Goal: Task Accomplishment & Management: Use online tool/utility

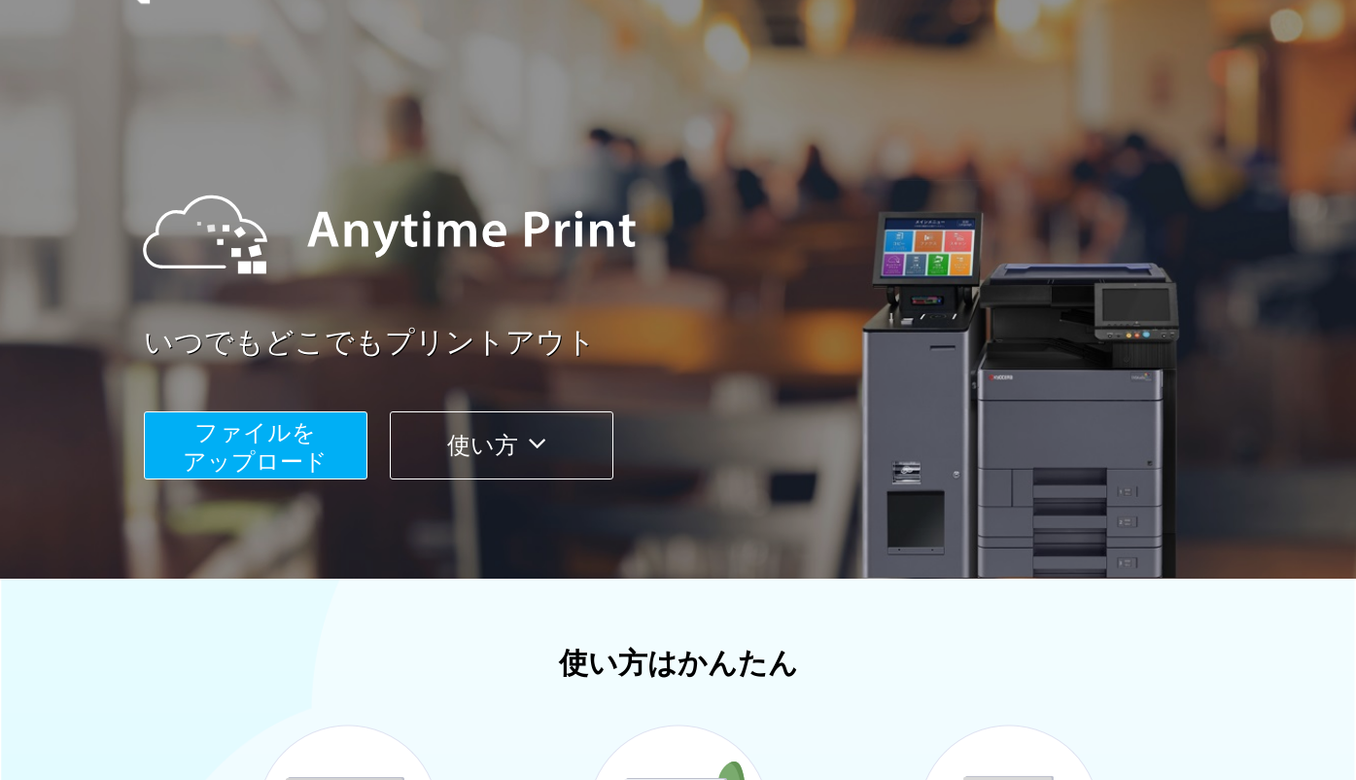
scroll to position [55, 0]
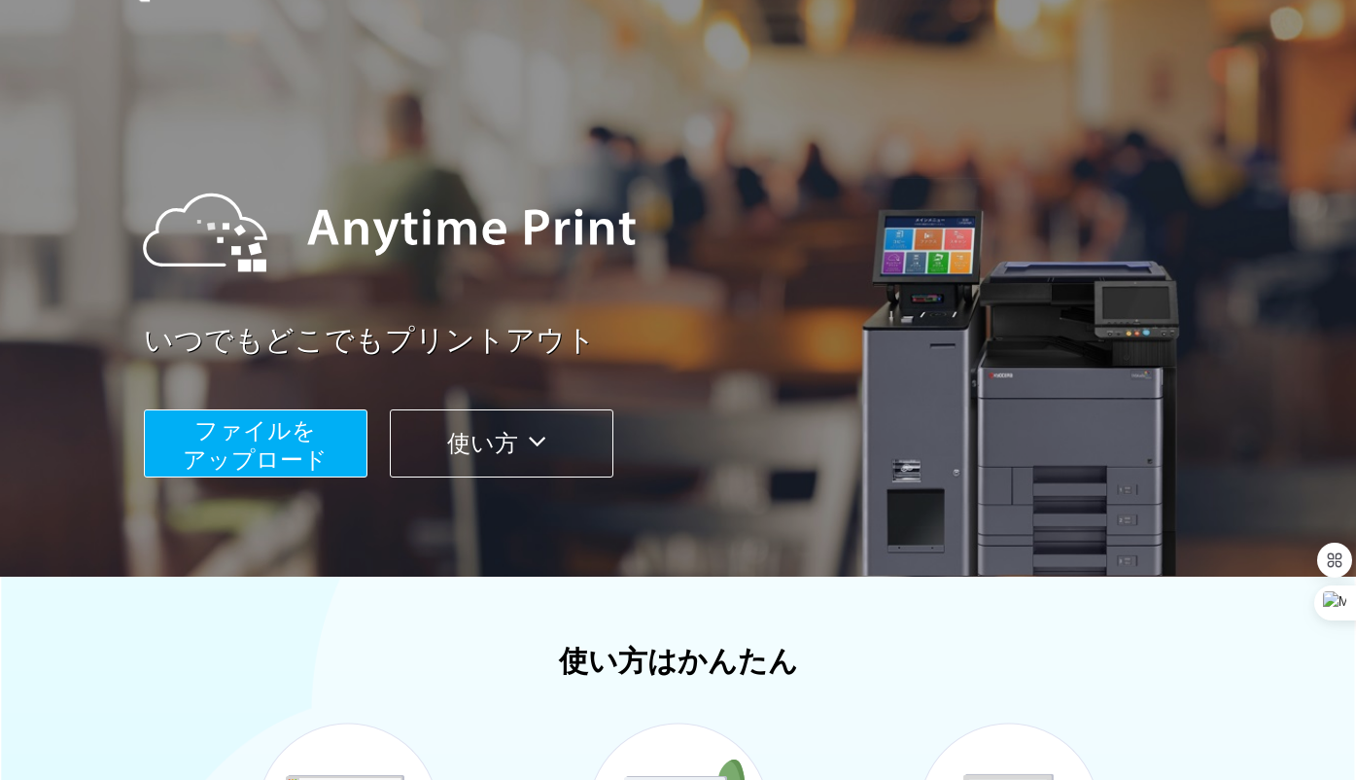
click at [292, 439] on span "ファイルを ​​アップロード" at bounding box center [255, 444] width 145 height 55
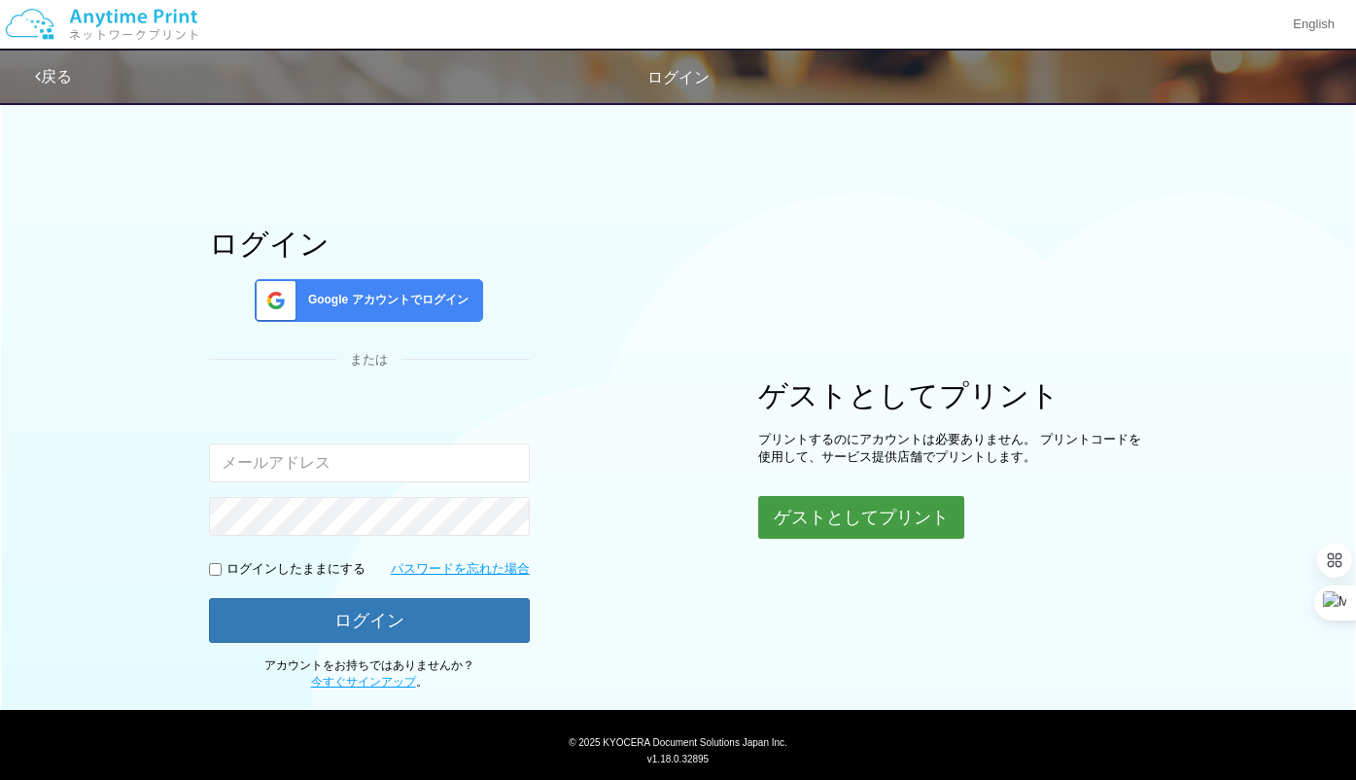
click at [820, 522] on button "ゲストとしてプリント" at bounding box center [861, 517] width 206 height 43
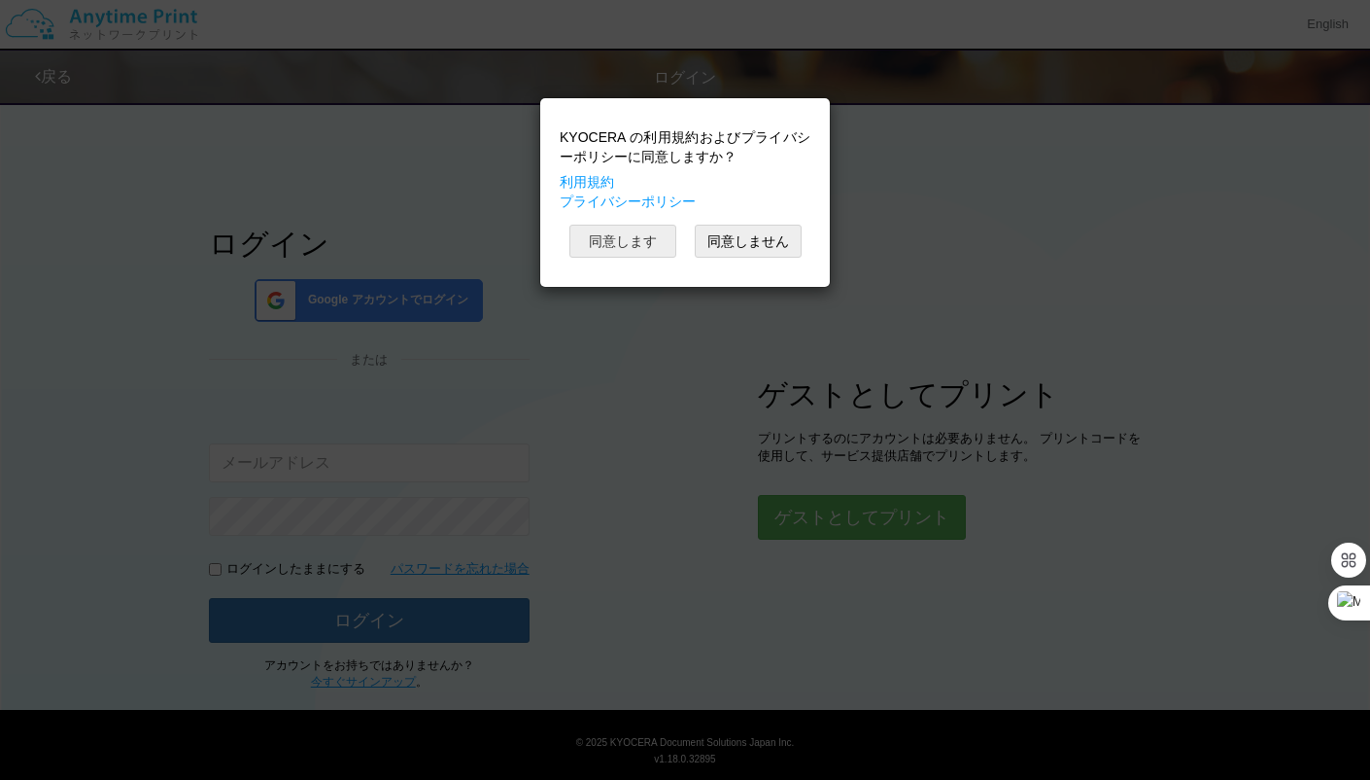
click at [652, 247] on button "同意します" at bounding box center [623, 241] width 107 height 33
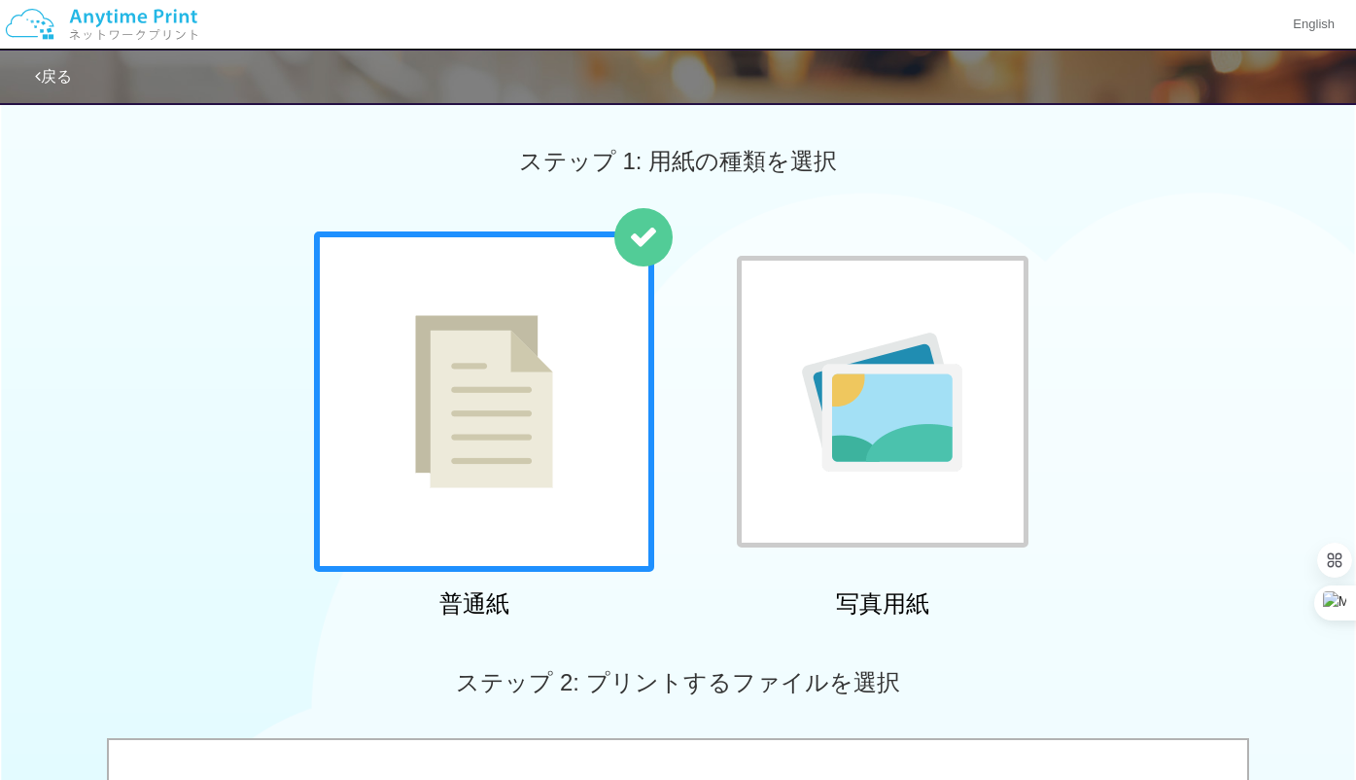
click at [496, 468] on img at bounding box center [484, 401] width 138 height 173
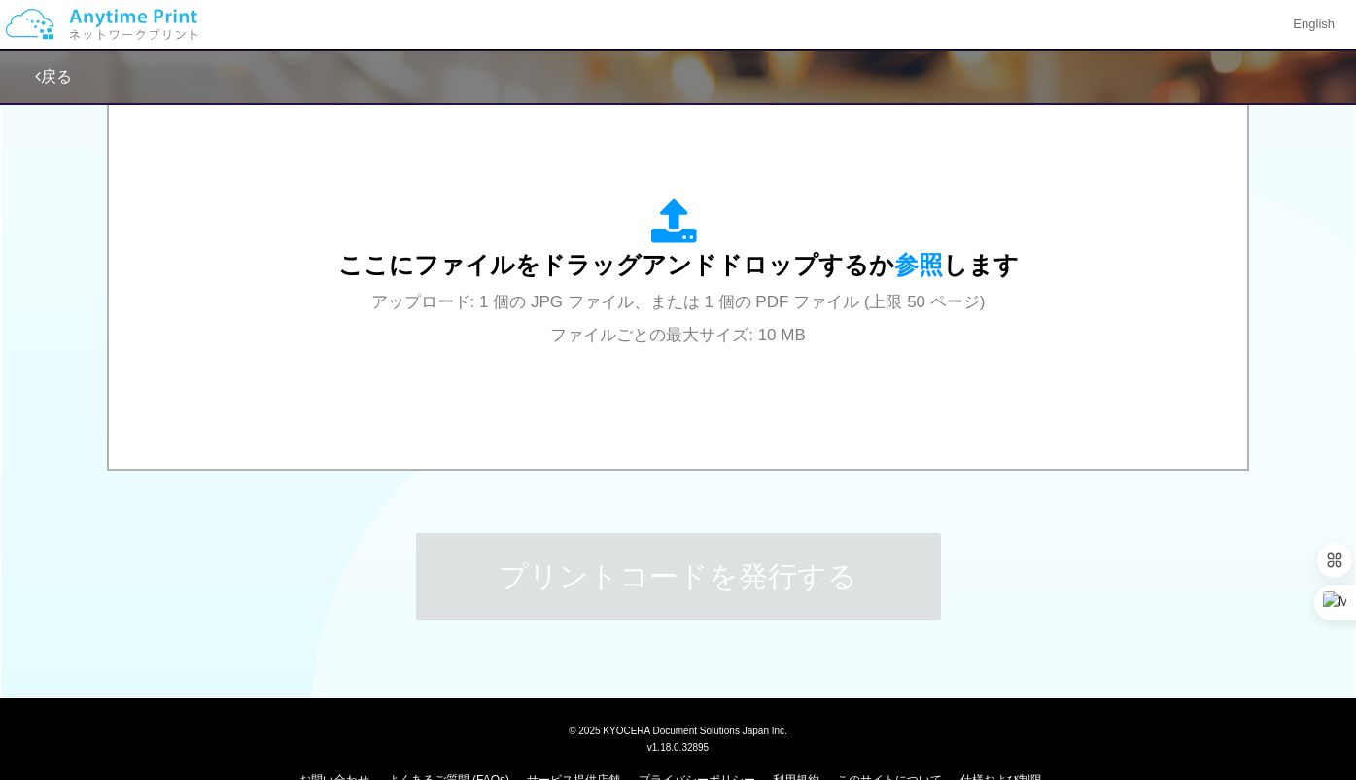
scroll to position [699, 0]
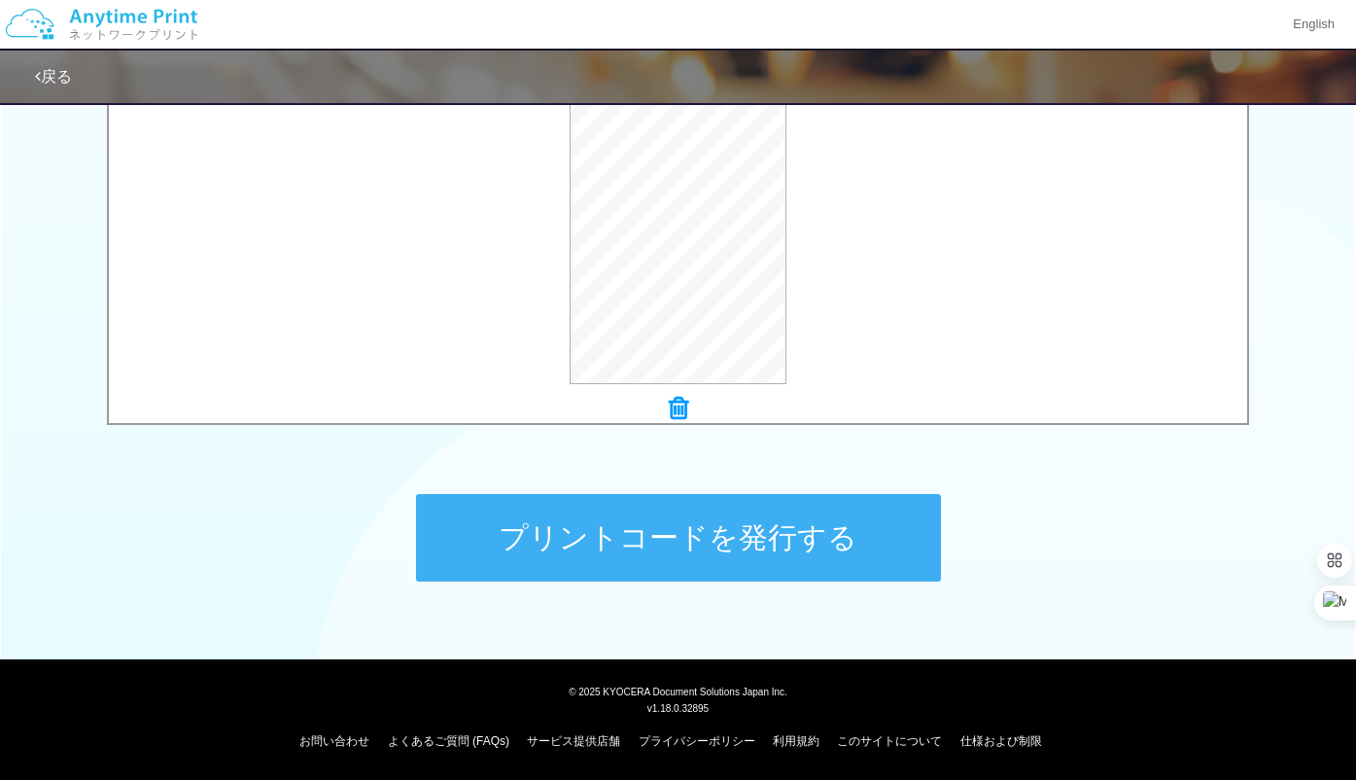
click at [608, 537] on button "プリントコードを発行する" at bounding box center [678, 537] width 525 height 87
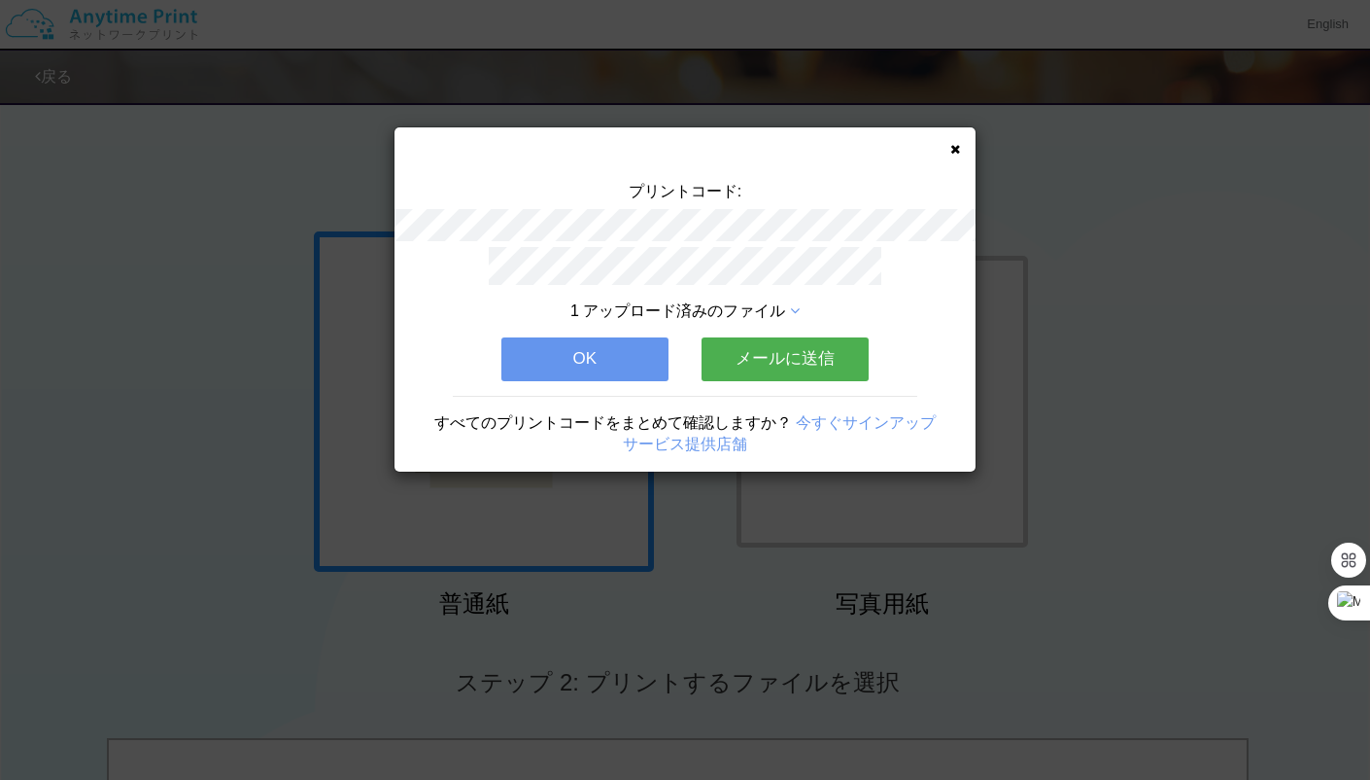
click at [639, 363] on button "OK" at bounding box center [585, 358] width 167 height 43
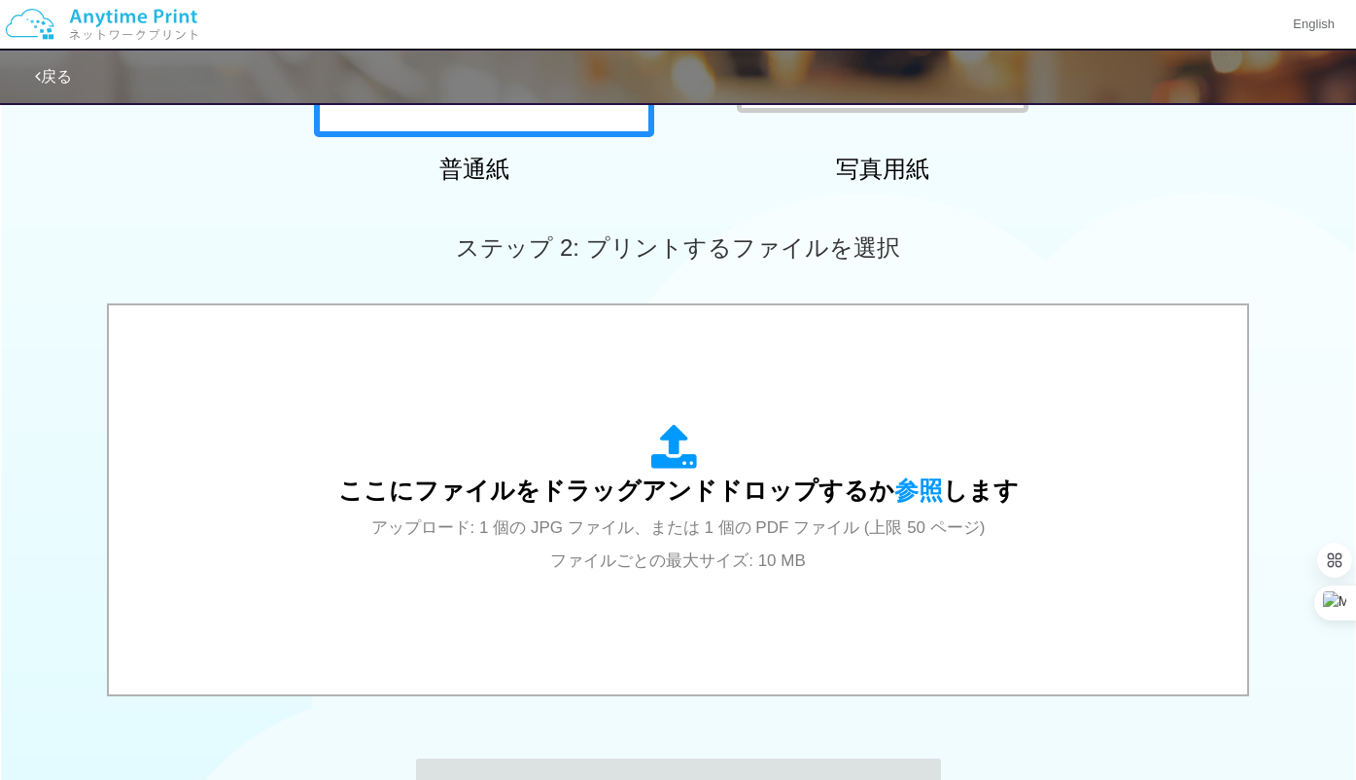
scroll to position [477, 0]
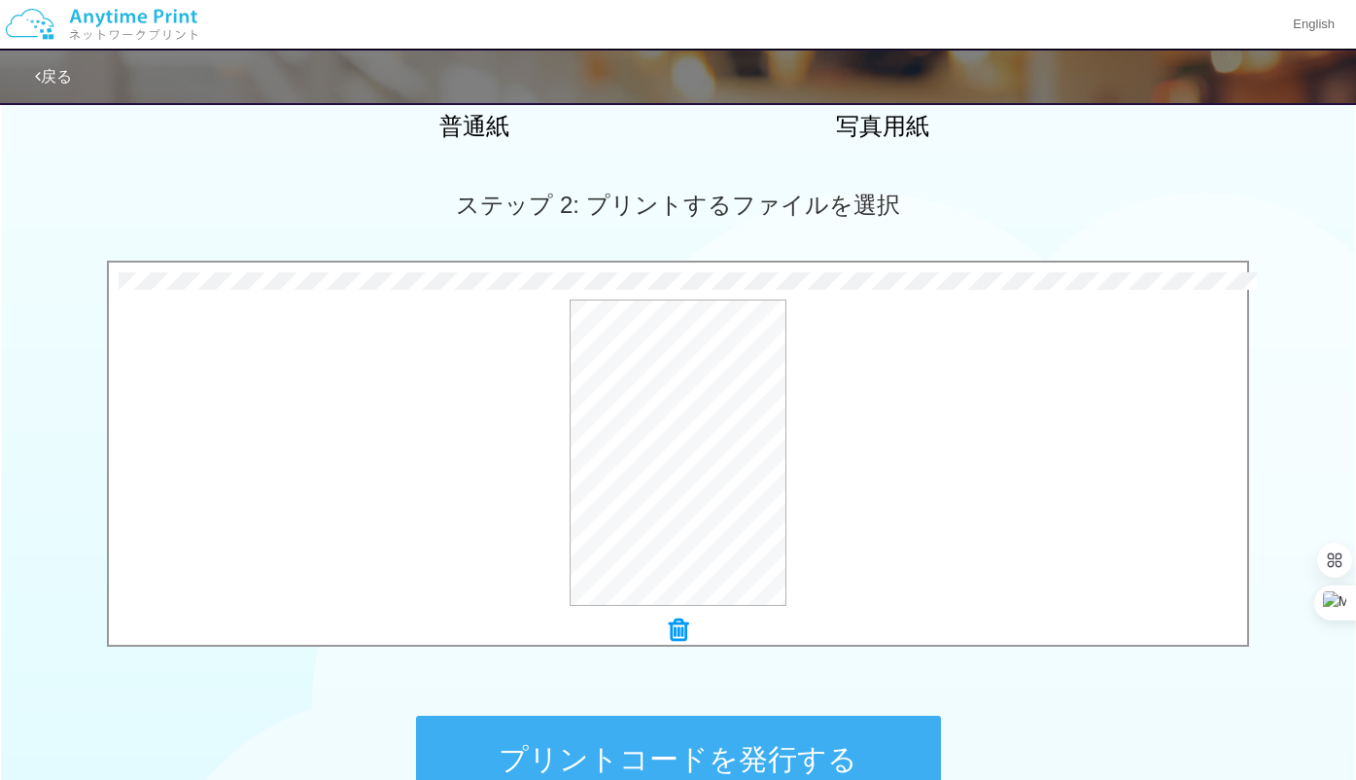
click at [506, 775] on button "プリントコードを発行する" at bounding box center [678, 758] width 525 height 87
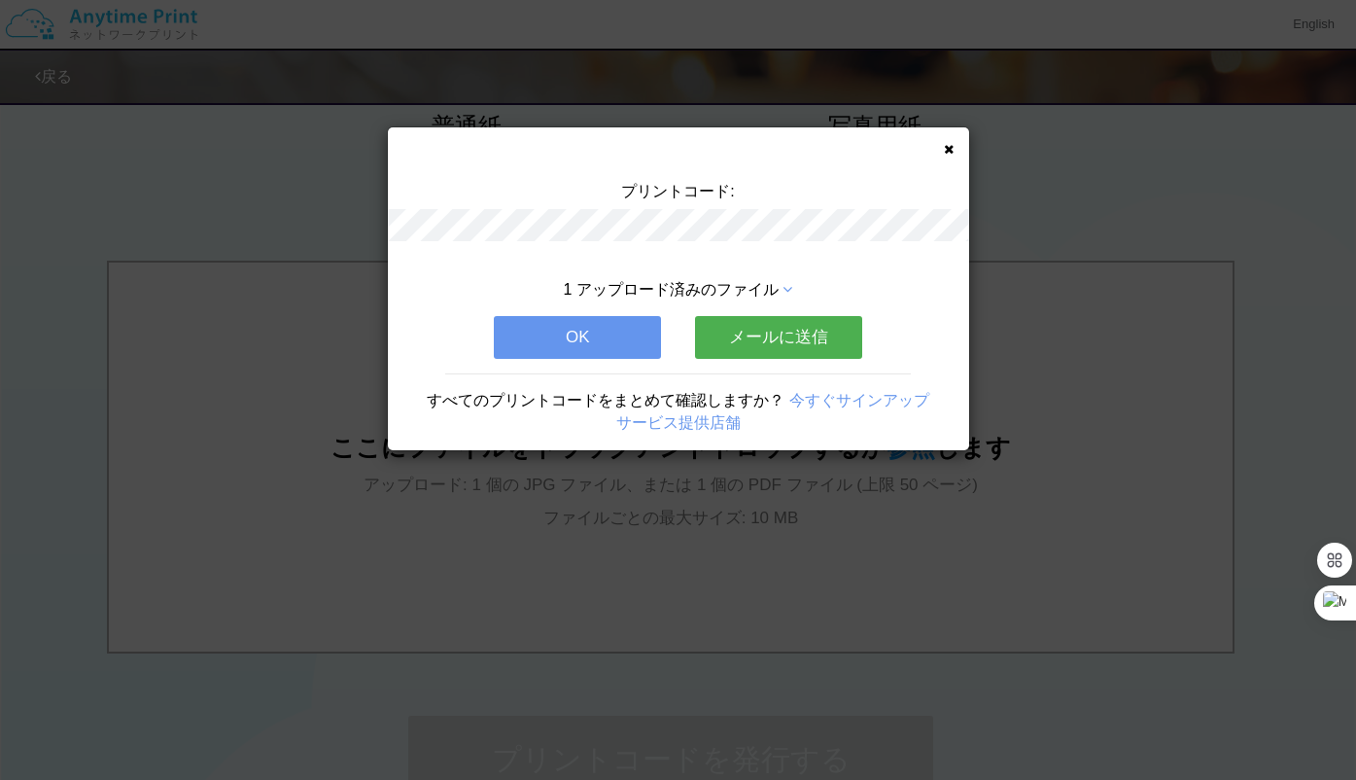
scroll to position [0, 0]
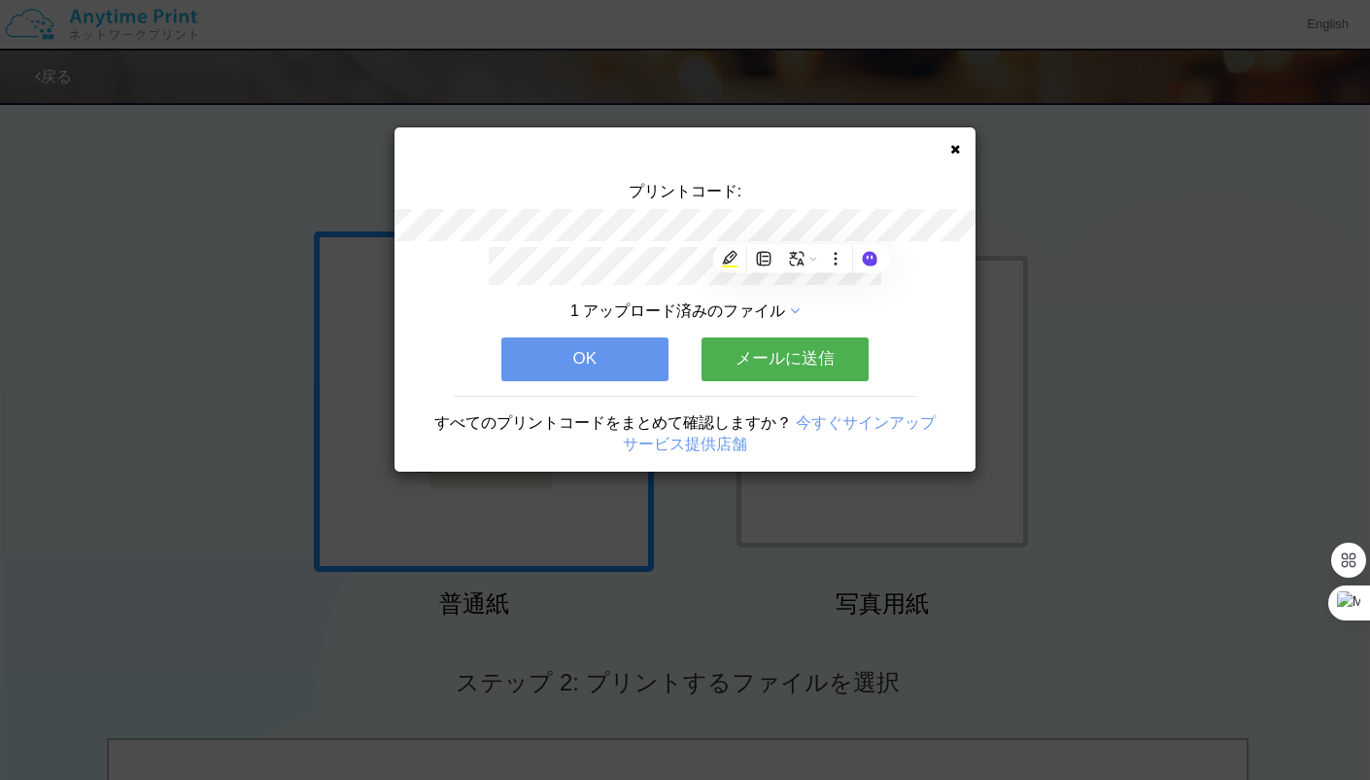
click at [587, 393] on div "1 アップロード済みのファイル OK メールに送信 すべてのプリントコードをまとめて確認しますか？ 今すぐサインアップ サービス提供店舗" at bounding box center [685, 359] width 581 height 225
click at [587, 376] on button "OK" at bounding box center [585, 358] width 167 height 43
